Goal: Information Seeking & Learning: Find specific fact

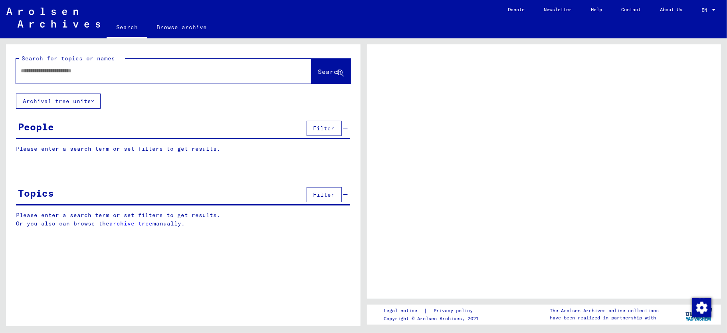
click at [118, 71] on input "text" at bounding box center [157, 71] width 272 height 8
type input "******"
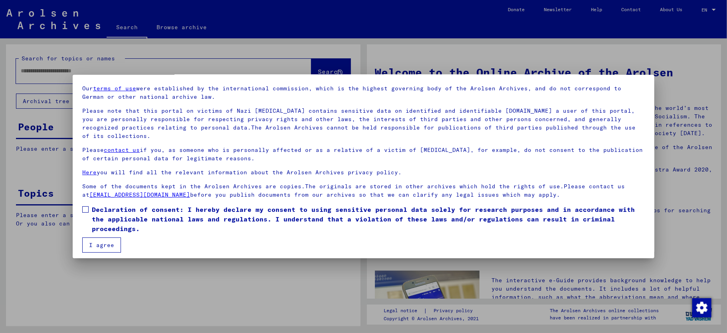
scroll to position [31, 0]
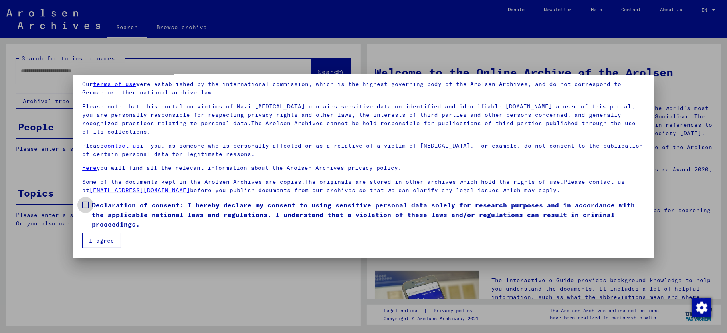
click at [83, 205] on span at bounding box center [85, 205] width 6 height 6
click at [104, 241] on button "I agree" at bounding box center [101, 240] width 39 height 15
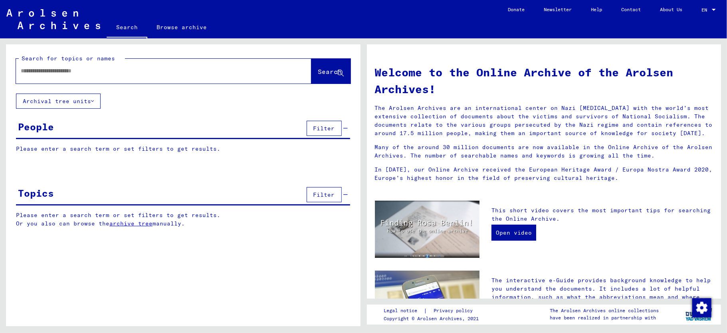
click at [85, 72] on input "text" at bounding box center [154, 71] width 267 height 8
click at [324, 63] on button "Search" at bounding box center [331, 71] width 39 height 25
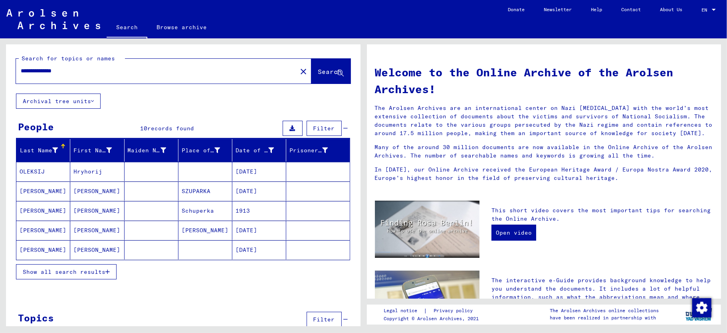
click at [48, 269] on span "Show all search results" at bounding box center [64, 271] width 83 height 7
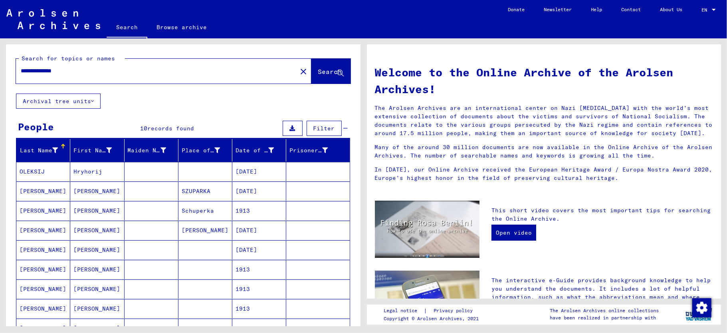
drag, startPoint x: 45, startPoint y: 72, endPoint x: 18, endPoint y: 72, distance: 27.2
click at [18, 72] on div "**********" at bounding box center [152, 71] width 272 height 18
type input "**********"
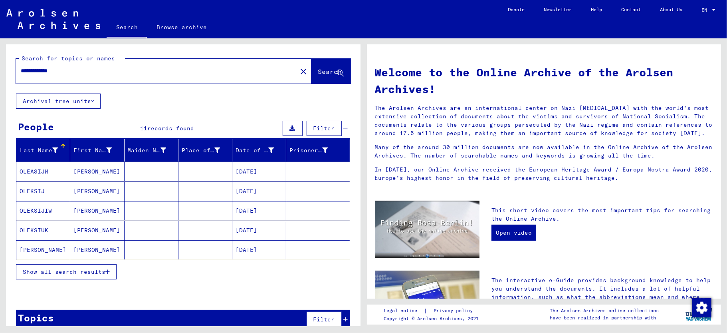
click at [36, 248] on mat-cell "[PERSON_NAME]" at bounding box center [43, 249] width 54 height 19
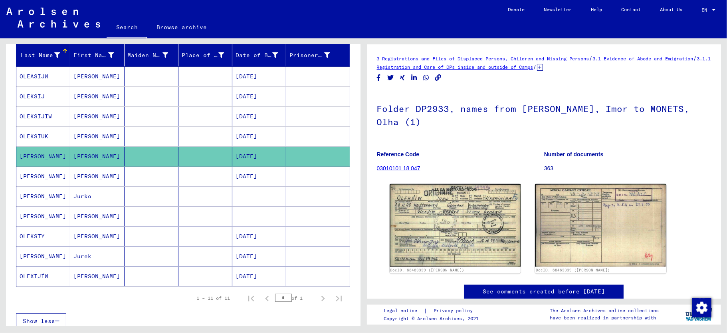
scroll to position [106, 0]
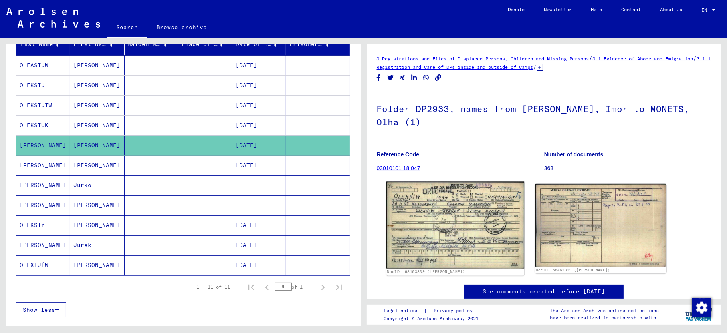
click at [433, 205] on img at bounding box center [455, 225] width 138 height 87
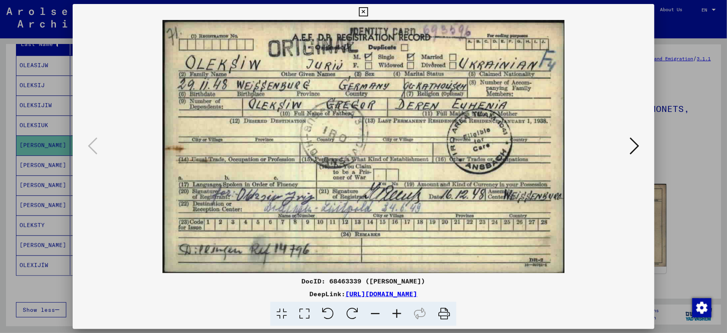
scroll to position [0, 0]
click at [635, 149] on icon at bounding box center [635, 145] width 10 height 19
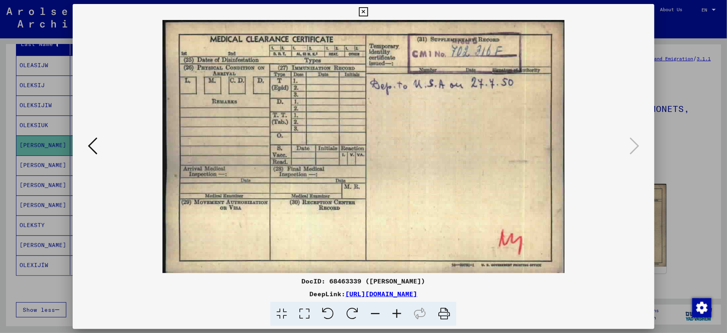
click at [93, 143] on icon at bounding box center [93, 145] width 10 height 19
